Goal: Task Accomplishment & Management: Complete application form

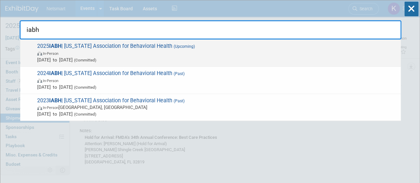
type input "iabh"
click at [132, 52] on span "In-Person" at bounding box center [217, 53] width 360 height 7
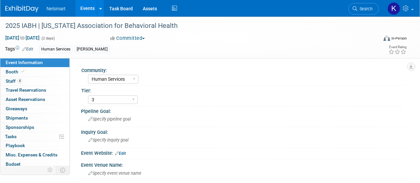
select select "Human Services"
select select "3"
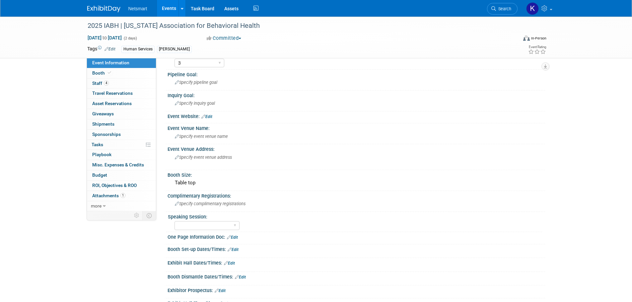
scroll to position [37, 0]
click at [200, 137] on span "Specify event venue name" at bounding box center [201, 136] width 53 height 5
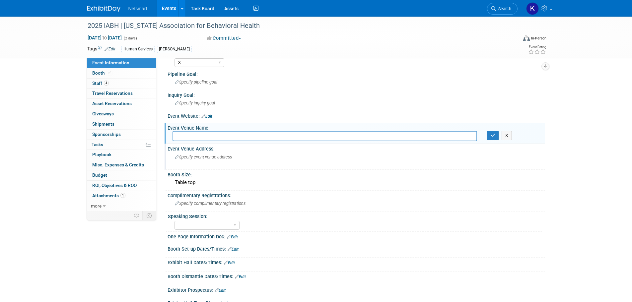
click at [200, 161] on div "Specify event venue address" at bounding box center [246, 159] width 147 height 15
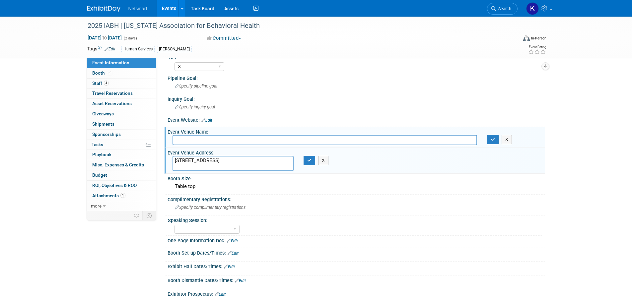
scroll to position [32, 0]
type textarea "[STREET_ADDRESS]"
click at [311, 164] on button "button" at bounding box center [310, 161] width 12 height 9
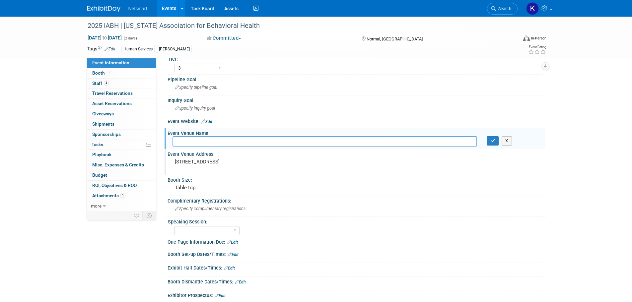
click at [184, 140] on input "text" at bounding box center [325, 141] width 305 height 10
type input "Bloomington-Normal Marriott"
click at [420, 143] on button "button" at bounding box center [493, 140] width 12 height 9
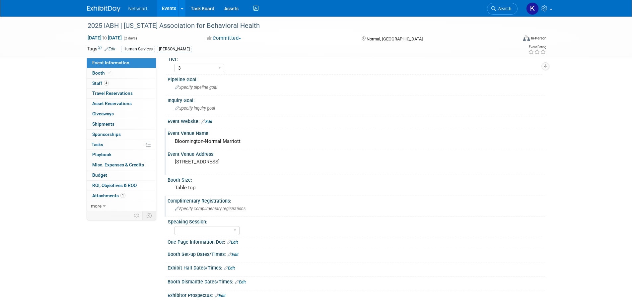
click at [212, 183] on span "Specify complimentary registrations" at bounding box center [210, 208] width 71 height 5
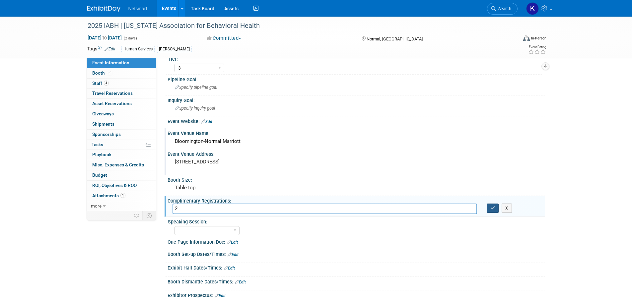
type input "2"
click at [420, 183] on icon "button" at bounding box center [493, 208] width 5 height 4
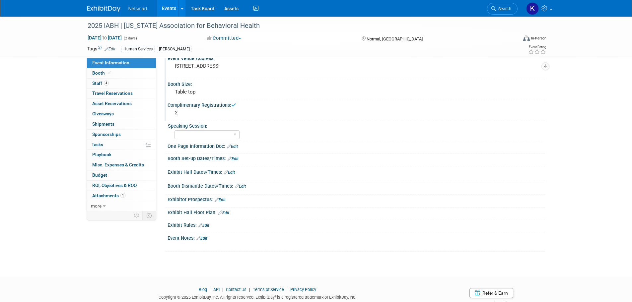
scroll to position [129, 0]
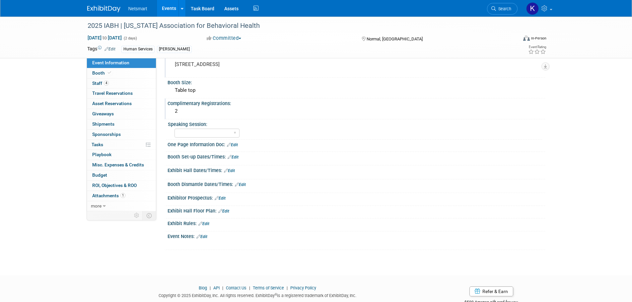
click at [236, 155] on link "Edit" at bounding box center [233, 157] width 11 height 5
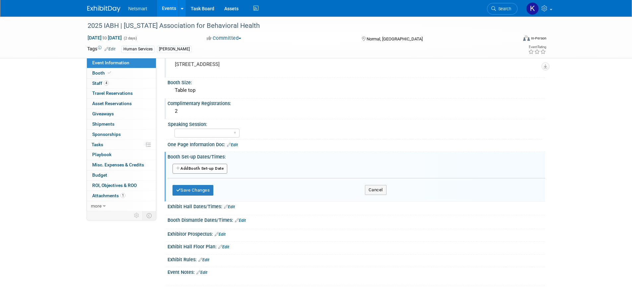
scroll to position [151, 0]
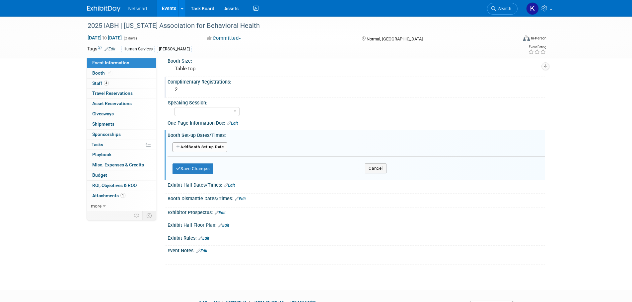
click at [219, 150] on button "Add Another Booth Set-up Date" at bounding box center [200, 147] width 55 height 10
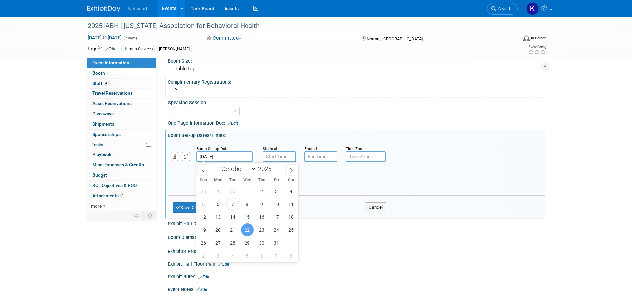
click at [242, 152] on body "Netsmart Events Add Event Bulk Upload Events Shareable Event Boards Recently Vi…" at bounding box center [316, 0] width 632 height 302
click at [235, 183] on span "21" at bounding box center [232, 230] width 13 height 13
type input "[DATE]"
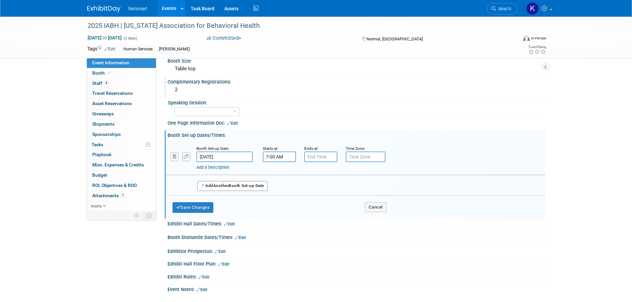
click at [271, 156] on input "7:00 AM" at bounding box center [279, 157] width 33 height 11
drag, startPoint x: 271, startPoint y: 156, endPoint x: 280, endPoint y: 192, distance: 36.9
click at [280, 162] on div "7:00 AM 07 : 00 AM 12 01 02 03 04 05 06 07 08 09 10 11 00 05 10 15 20 25 30 35 …" at bounding box center [279, 157] width 33 height 11
click at [279, 183] on span at bounding box center [279, 203] width 12 height 12
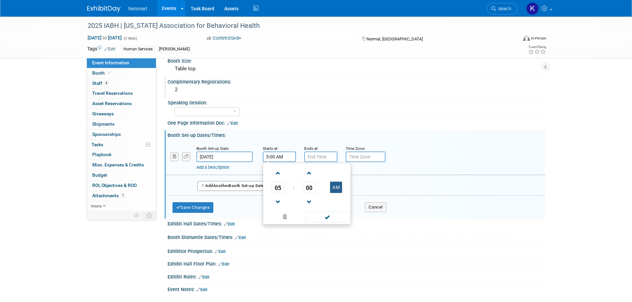
click at [331, 183] on button "AM" at bounding box center [336, 187] width 12 height 11
type input "5:00 PM"
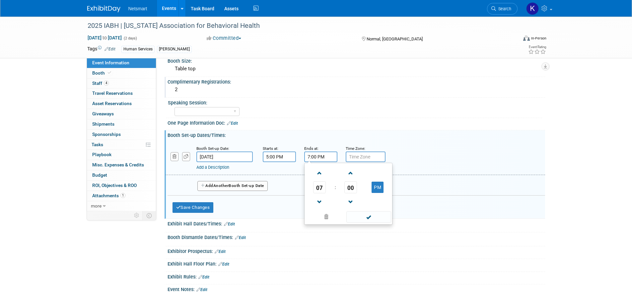
click at [314, 161] on input "7:00 PM" at bounding box center [320, 157] width 33 height 11
click at [317, 173] on span at bounding box center [320, 174] width 12 height 12
type input "8:00 PM"
click at [357, 183] on span at bounding box center [369, 217] width 45 height 12
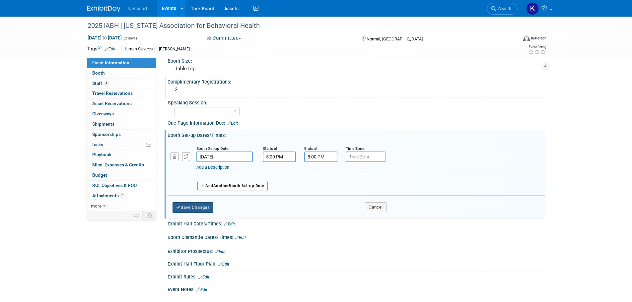
click at [207, 183] on button "Save Changes" at bounding box center [193, 208] width 41 height 11
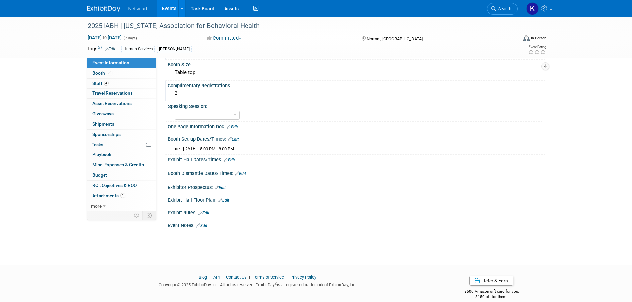
click at [242, 172] on link "Edit" at bounding box center [240, 174] width 11 height 5
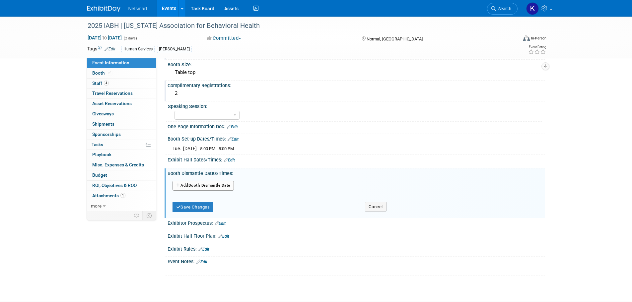
click at [228, 181] on button "Add Another Booth Dismantle Date" at bounding box center [203, 186] width 61 height 10
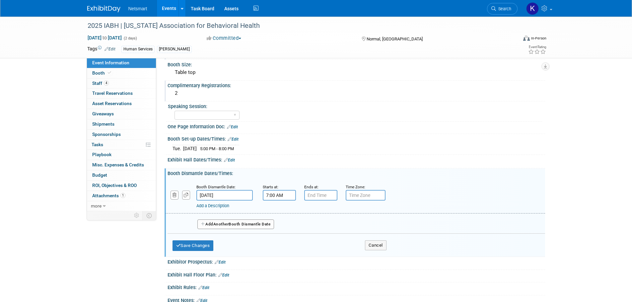
click at [273, 183] on input "7:00 AM" at bounding box center [279, 195] width 33 height 11
click at [280, 183] on span at bounding box center [279, 241] width 12 height 12
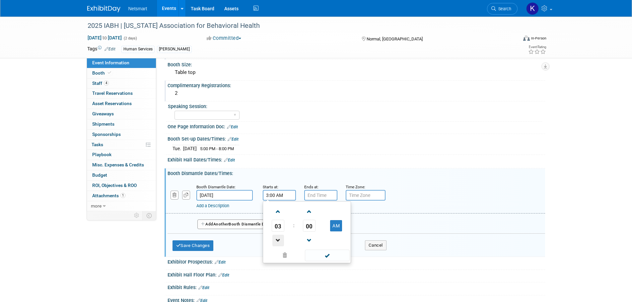
click at [280, 183] on span at bounding box center [279, 241] width 12 height 12
click at [333, 183] on button "AM" at bounding box center [336, 225] width 12 height 11
type input "2:00 PM"
click at [326, 183] on span at bounding box center [327, 256] width 45 height 12
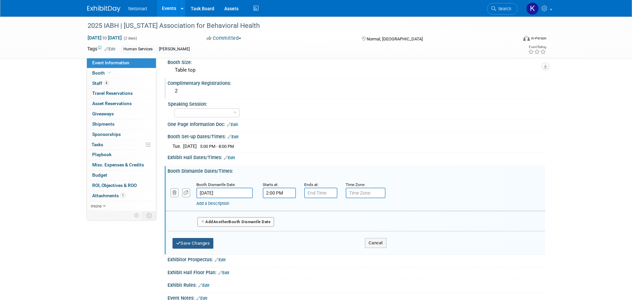
click at [203, 183] on button "Save Changes" at bounding box center [193, 243] width 41 height 11
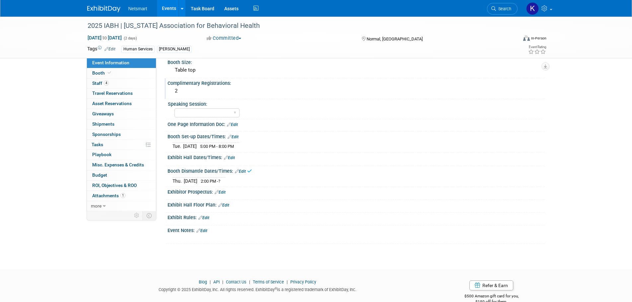
click at [229, 157] on link "Edit" at bounding box center [229, 158] width 11 height 5
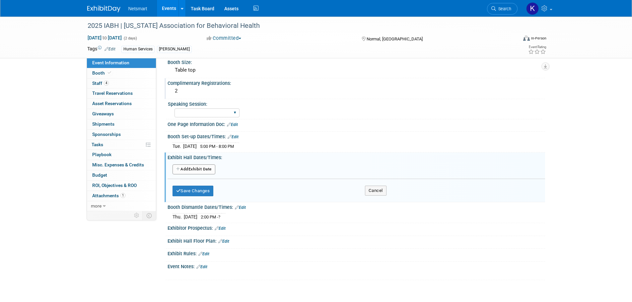
scroll to position [199, 0]
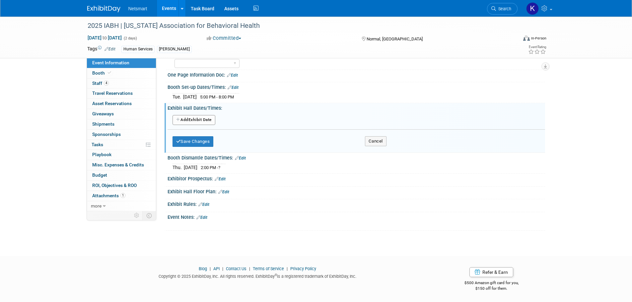
click at [193, 120] on button "Add Another Exhibit Date" at bounding box center [194, 120] width 43 height 10
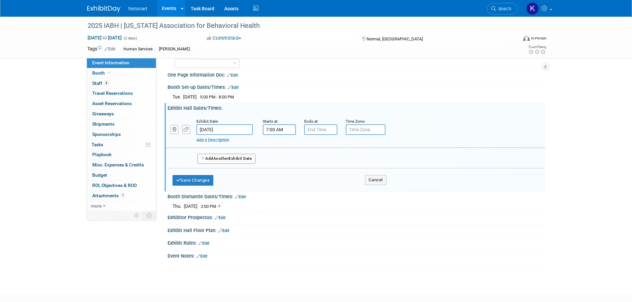
click at [284, 125] on input "7:00 AM" at bounding box center [279, 129] width 33 height 11
click at [309, 160] on span "00" at bounding box center [309, 160] width 13 height 12
click at [324, 167] on td "30" at bounding box center [317, 164] width 21 height 18
type input "7:30 AM"
click at [316, 130] on input "7:00 PM" at bounding box center [320, 129] width 33 height 11
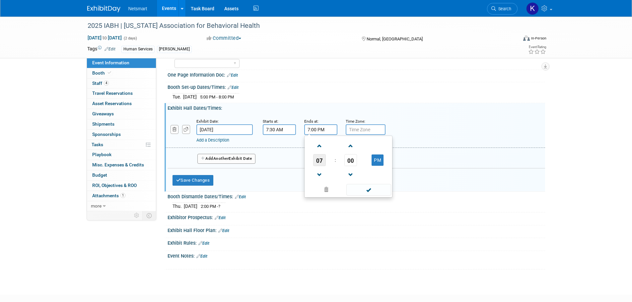
click at [326, 156] on span "07" at bounding box center [319, 160] width 13 height 12
click at [339, 158] on td "05" at bounding box center [337, 164] width 21 height 18
click at [351, 156] on span "00" at bounding box center [351, 160] width 13 height 12
click at [378, 142] on td "15" at bounding box center [380, 146] width 21 height 18
type input "5:15 PM"
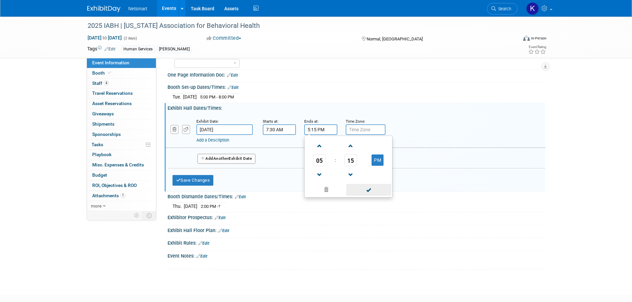
click at [364, 183] on span at bounding box center [369, 190] width 45 height 12
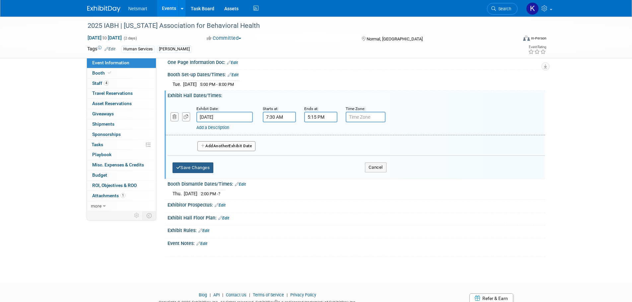
click at [206, 166] on button "Save Changes" at bounding box center [193, 168] width 41 height 11
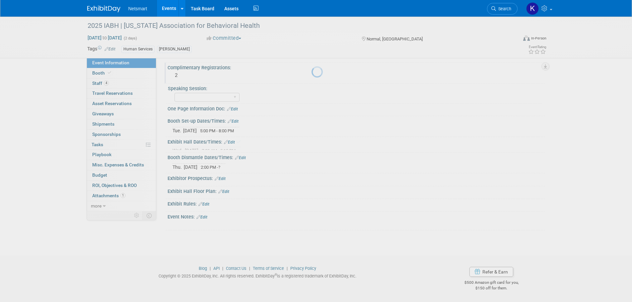
scroll to position [161, 0]
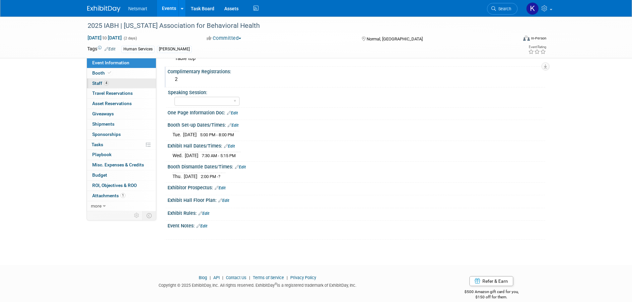
click at [119, 85] on link "4 Staff 4" at bounding box center [121, 84] width 69 height 10
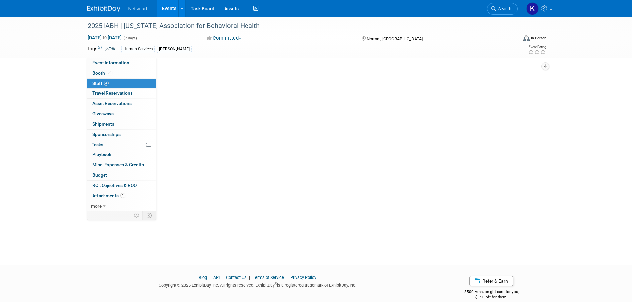
scroll to position [0, 0]
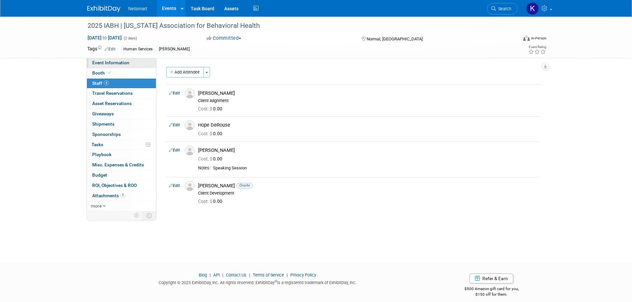
click at [116, 61] on span "Event Information" at bounding box center [110, 62] width 37 height 5
select select "Human Services"
select select "3"
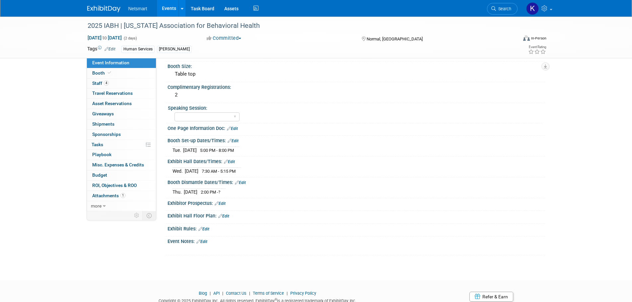
scroll to position [149, 0]
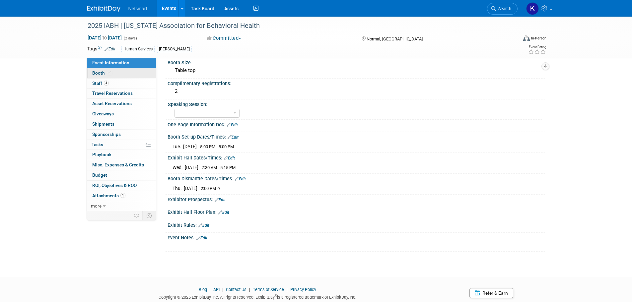
click at [127, 73] on link "Booth" at bounding box center [121, 73] width 69 height 10
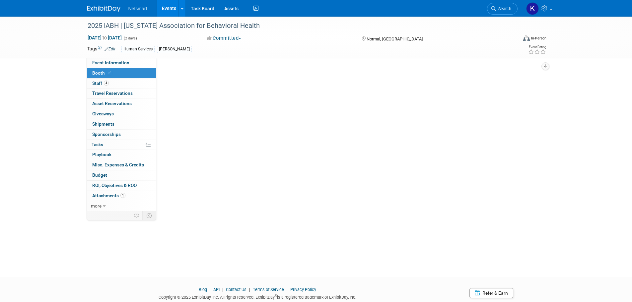
scroll to position [0, 0]
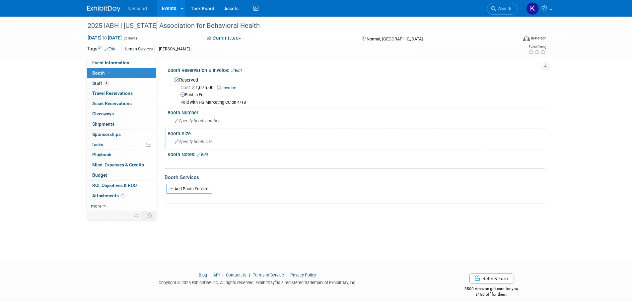
click at [195, 137] on div "Specify booth size" at bounding box center [357, 142] width 368 height 10
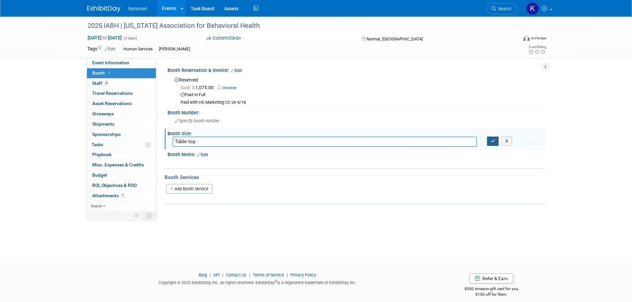
type input "Table top"
click at [420, 144] on button "button" at bounding box center [493, 141] width 12 height 9
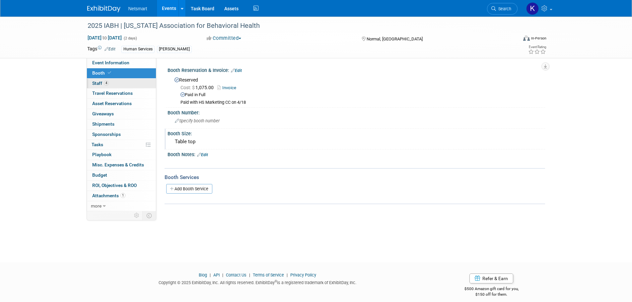
click at [137, 80] on link "4 Staff 4" at bounding box center [121, 84] width 69 height 10
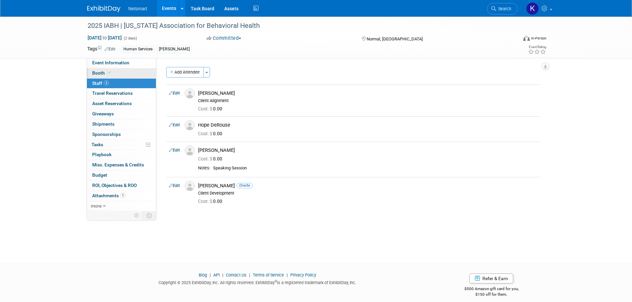
click at [126, 78] on link "Booth" at bounding box center [121, 73] width 69 height 10
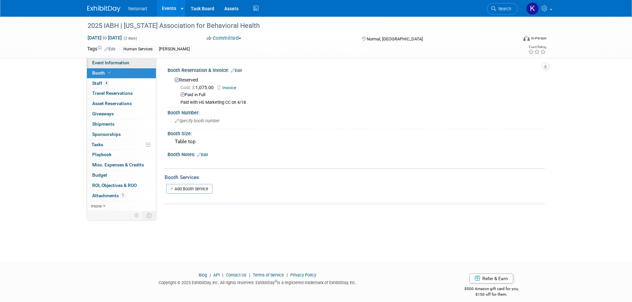
click at [113, 62] on span "Event Information" at bounding box center [110, 62] width 37 height 5
select select "Human Services"
select select "3"
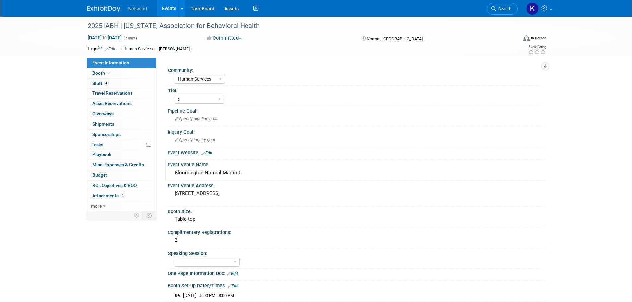
click at [208, 173] on div "Bloomington-Normal Marriott" at bounding box center [357, 173] width 368 height 10
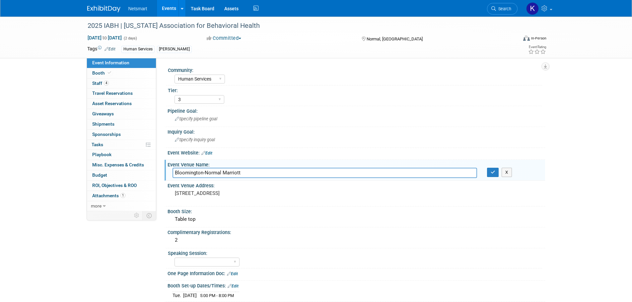
click at [208, 173] on input "Bloomington-Normal Marriott" at bounding box center [325, 173] width 305 height 10
click at [233, 183] on pre "[STREET_ADDRESS]" at bounding box center [246, 194] width 143 height 6
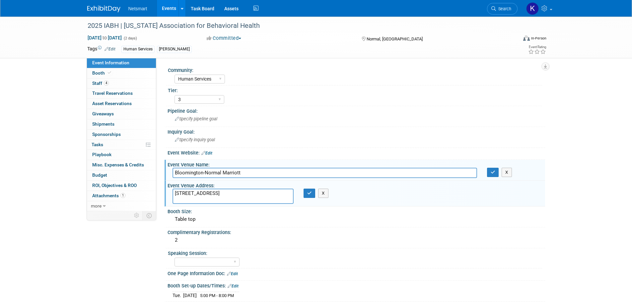
click at [233, 183] on textarea "[STREET_ADDRESS]" at bounding box center [233, 196] width 121 height 15
click at [420, 171] on button "button" at bounding box center [493, 172] width 12 height 9
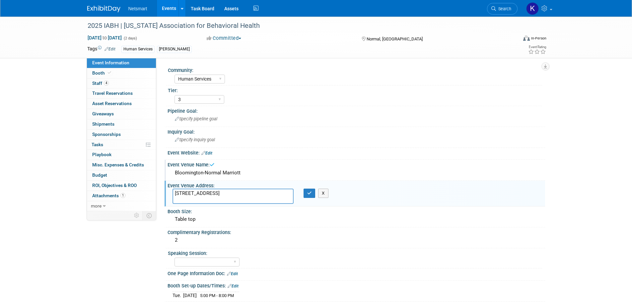
click at [314, 183] on div "[STREET_ADDRESS] X" at bounding box center [246, 196] width 157 height 15
click at [312, 183] on button "button" at bounding box center [310, 193] width 12 height 9
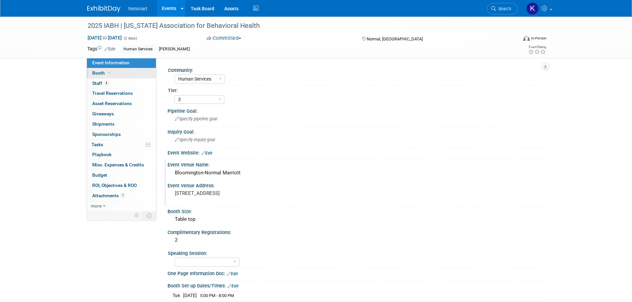
click at [109, 76] on link "Booth" at bounding box center [121, 73] width 69 height 10
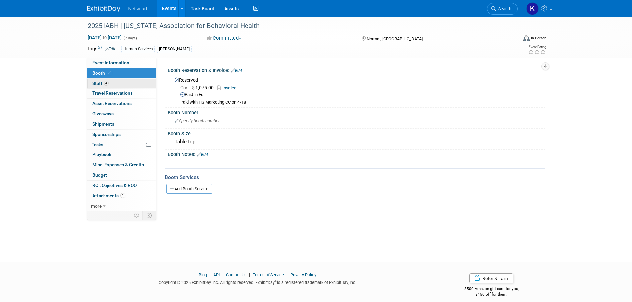
click at [139, 84] on link "4 Staff 4" at bounding box center [121, 84] width 69 height 10
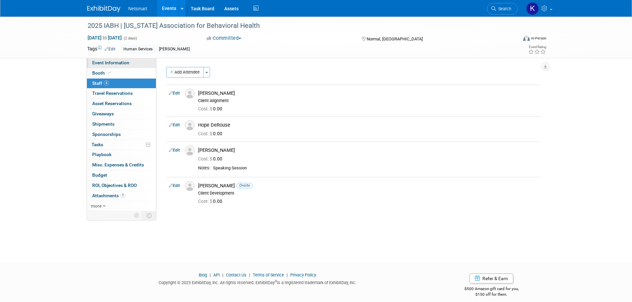
click at [140, 66] on link "Event Information" at bounding box center [121, 63] width 69 height 10
select select "Human Services"
select select "3"
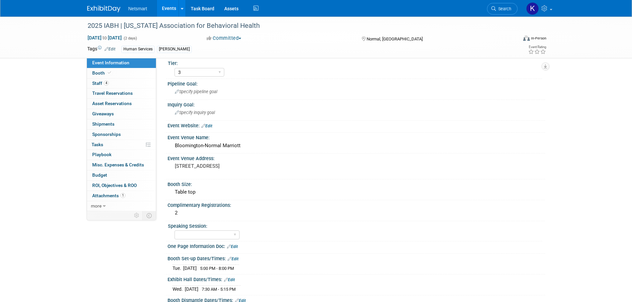
scroll to position [28, 0]
